Goal: Task Accomplishment & Management: Manage account settings

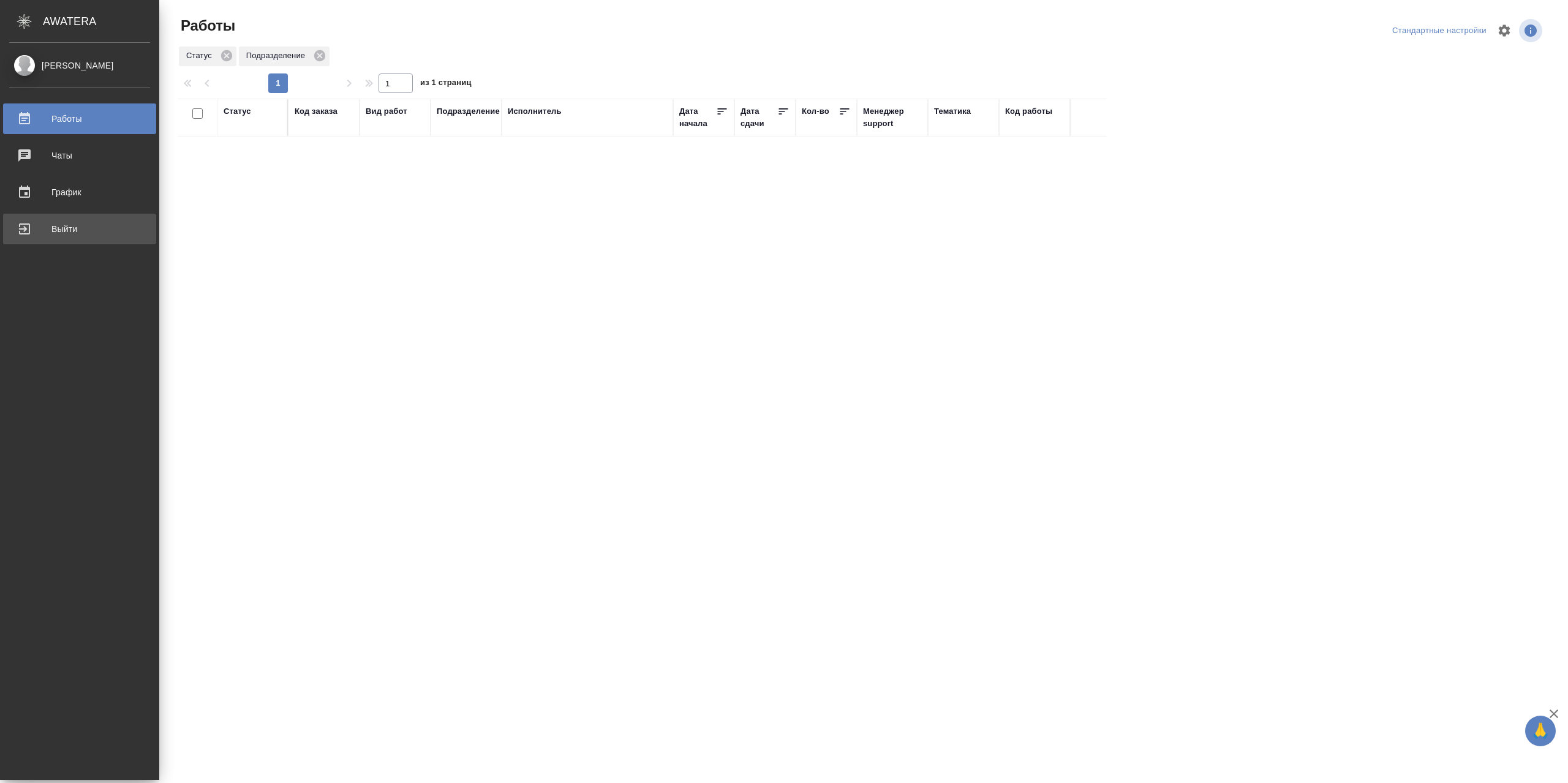
click at [37, 231] on div "Выйти" at bounding box center [80, 229] width 141 height 19
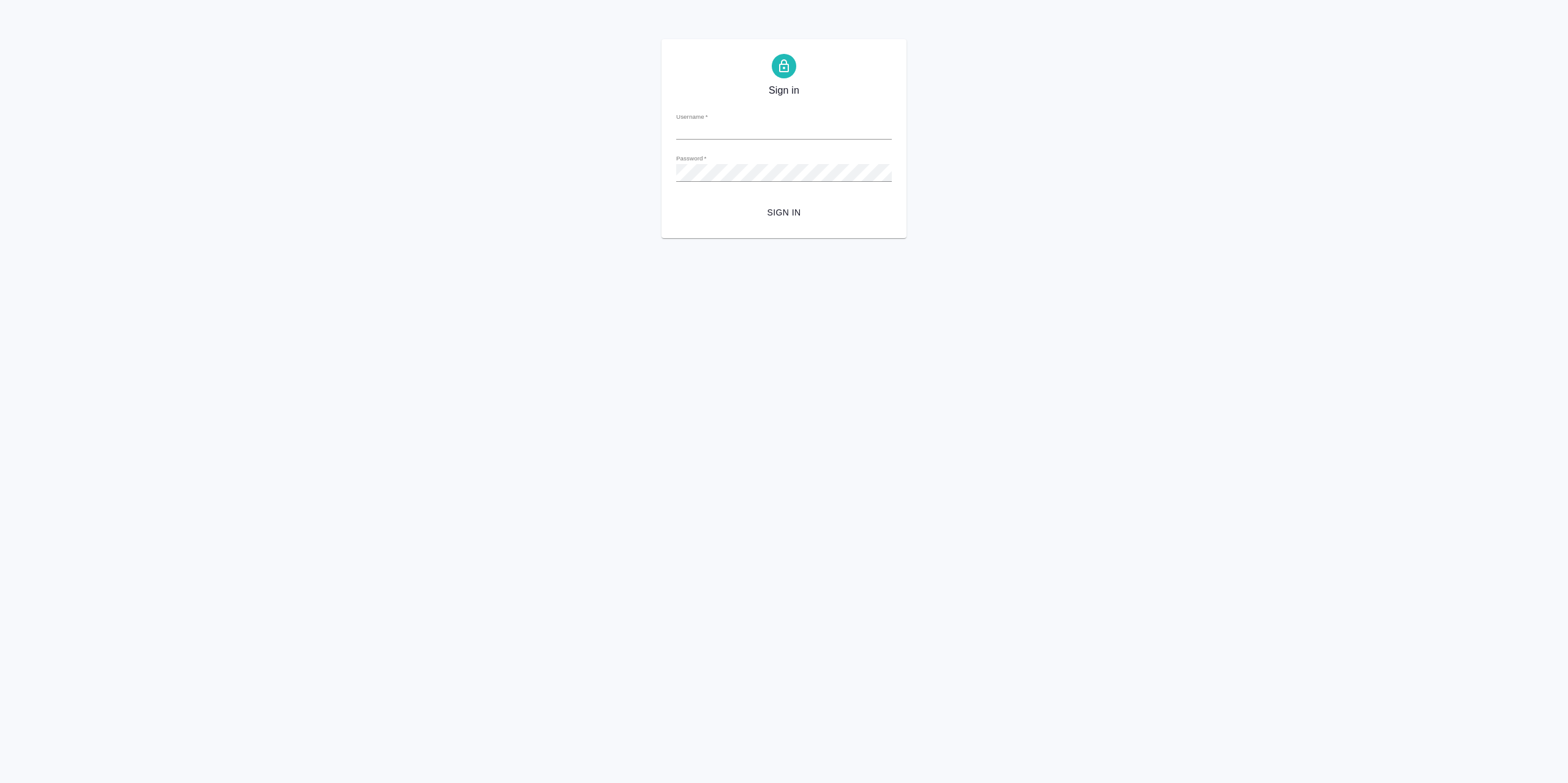
type input "r.sarkhatov@awatera.com"
click at [816, 202] on button "Sign in" at bounding box center [784, 213] width 216 height 23
